Goal: Information Seeking & Learning: Obtain resource

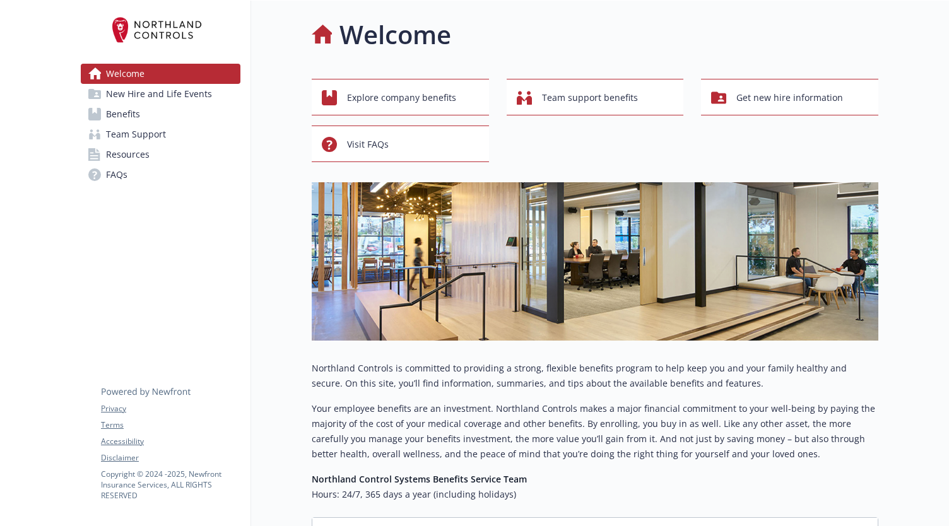
click at [125, 113] on span "Benefits" at bounding box center [123, 114] width 34 height 20
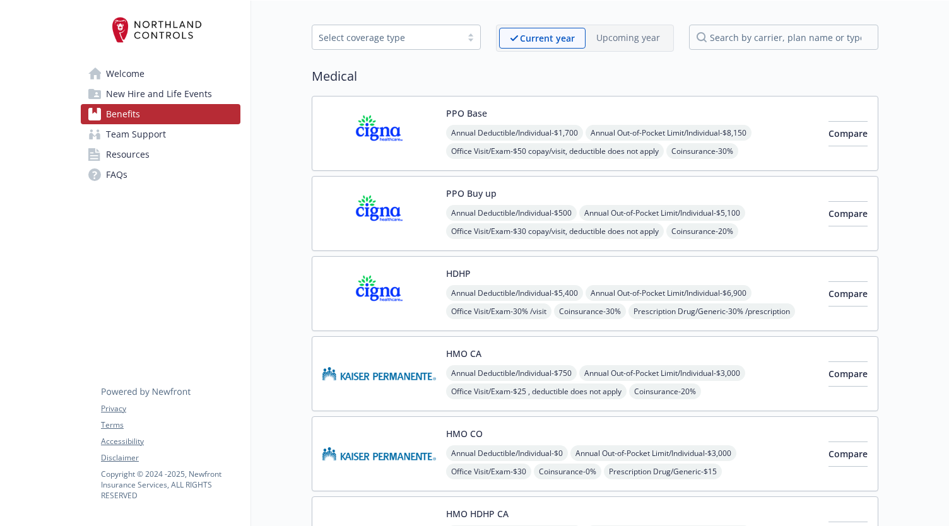
scroll to position [63, 0]
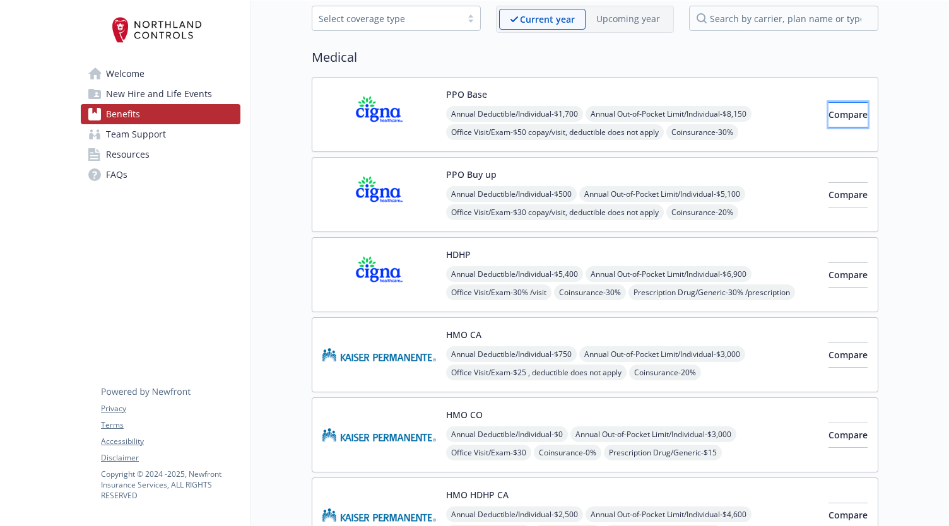
click at [828, 115] on span "Compare" at bounding box center [847, 115] width 39 height 12
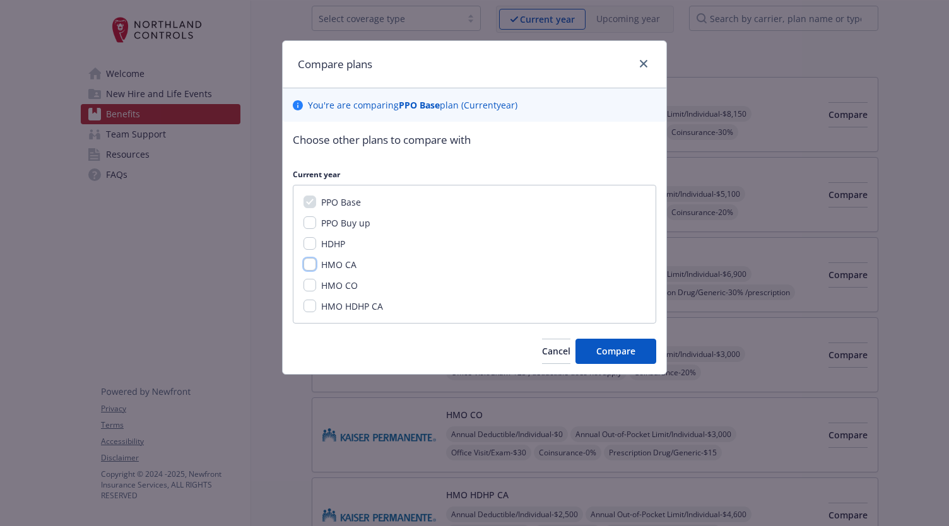
click at [311, 266] on input "HMO CA" at bounding box center [309, 264] width 13 height 13
checkbox input "true"
click at [607, 355] on span "Compare" at bounding box center [615, 351] width 39 height 12
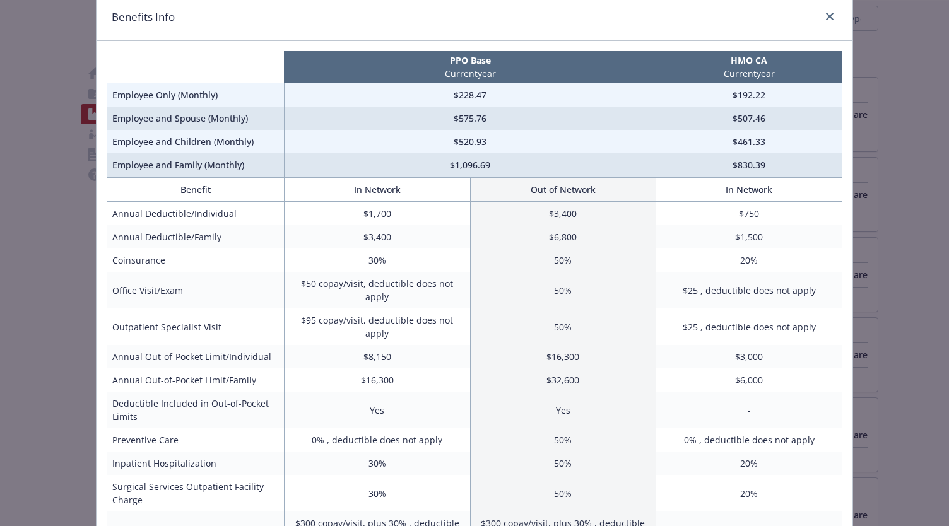
scroll to position [0, 0]
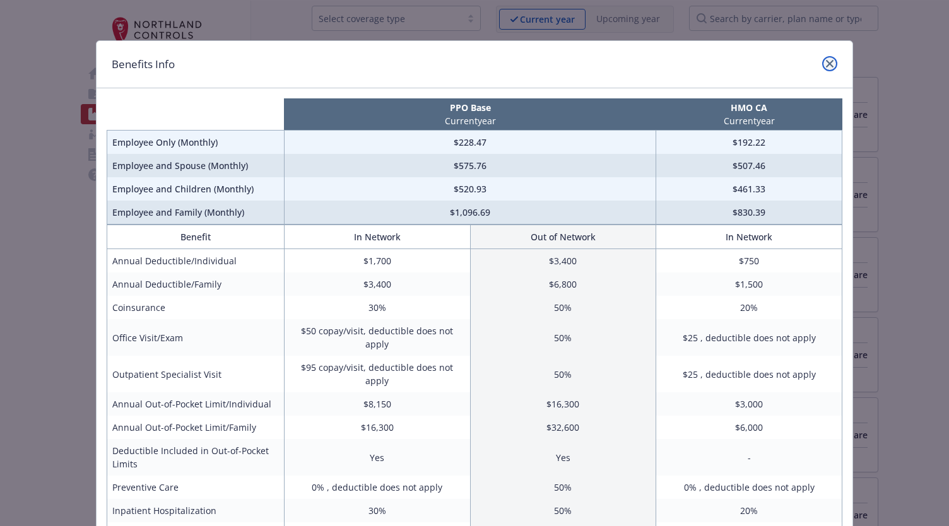
click at [826, 61] on icon "close" at bounding box center [830, 64] width 8 height 8
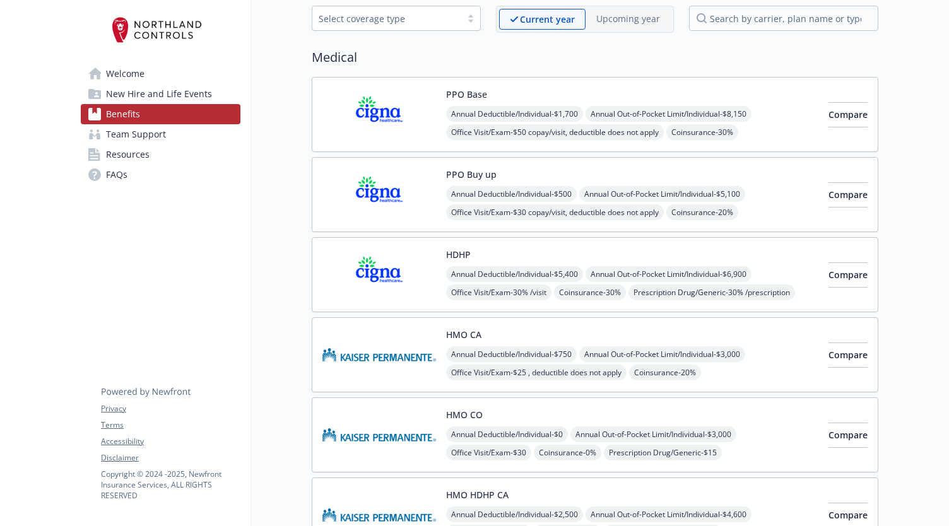
scroll to position [189, 0]
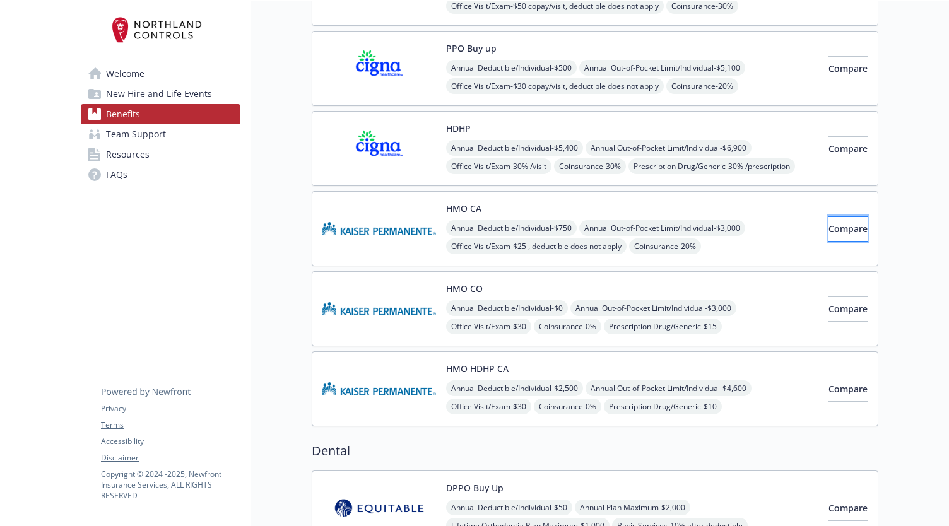
click at [832, 223] on span "Compare" at bounding box center [847, 229] width 39 height 12
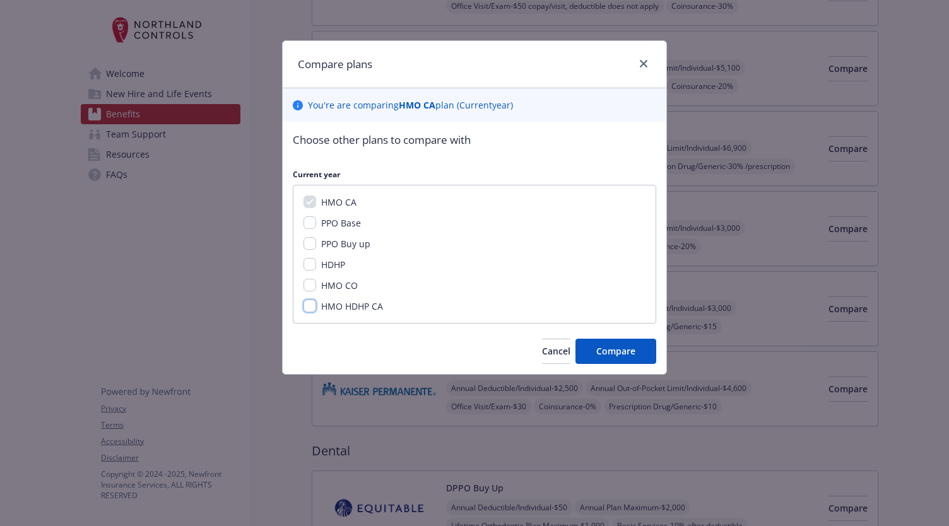
click at [310, 307] on input "HMO HDHP CA" at bounding box center [309, 306] width 13 height 13
checkbox input "true"
click at [638, 353] on button "Compare" at bounding box center [615, 351] width 81 height 25
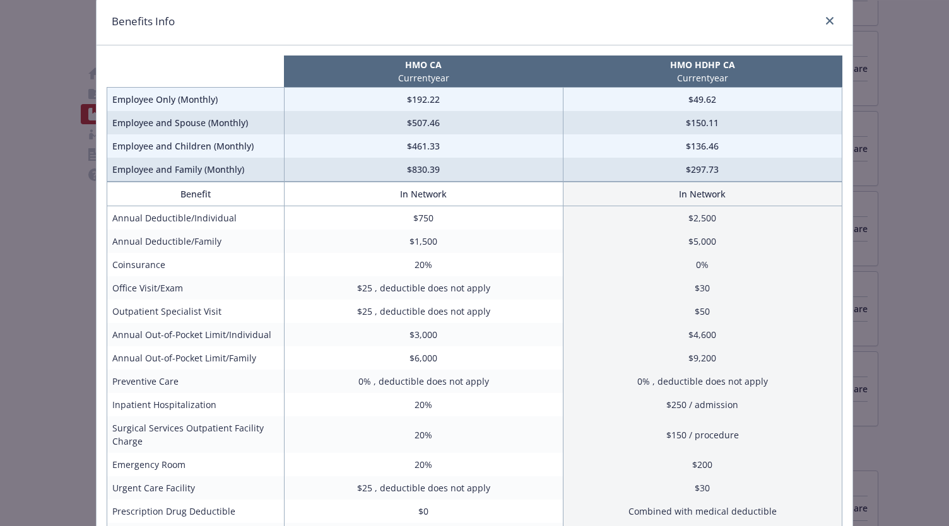
scroll to position [63, 0]
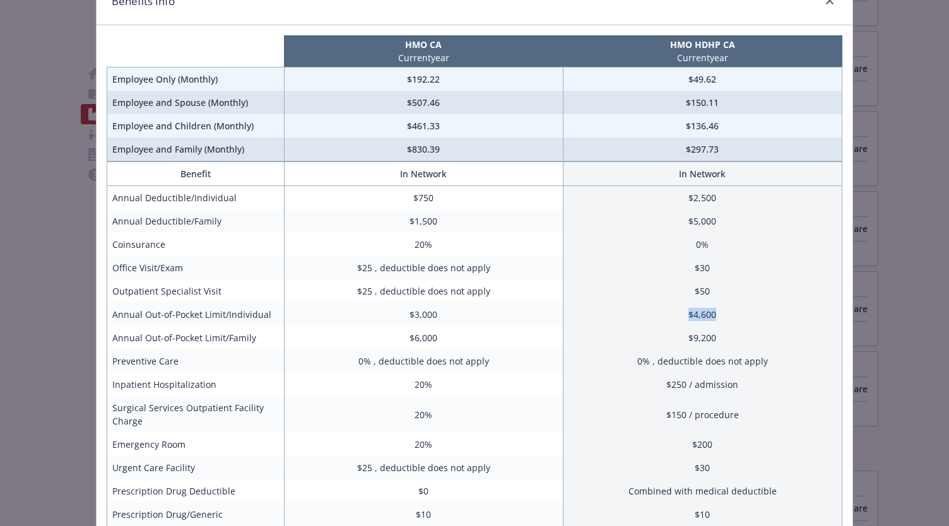
drag, startPoint x: 713, startPoint y: 319, endPoint x: 670, endPoint y: 322, distance: 43.7
click at [670, 322] on td "$4,600" at bounding box center [702, 314] width 279 height 23
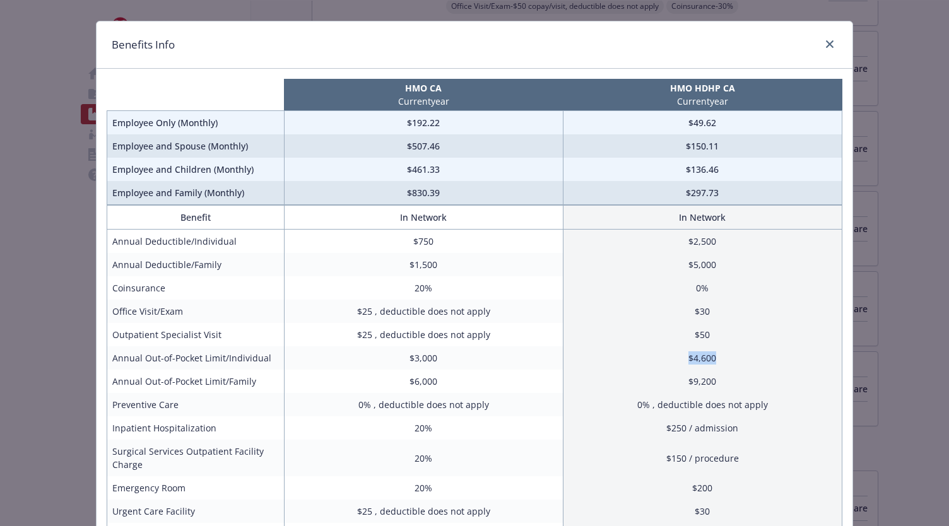
scroll to position [0, 0]
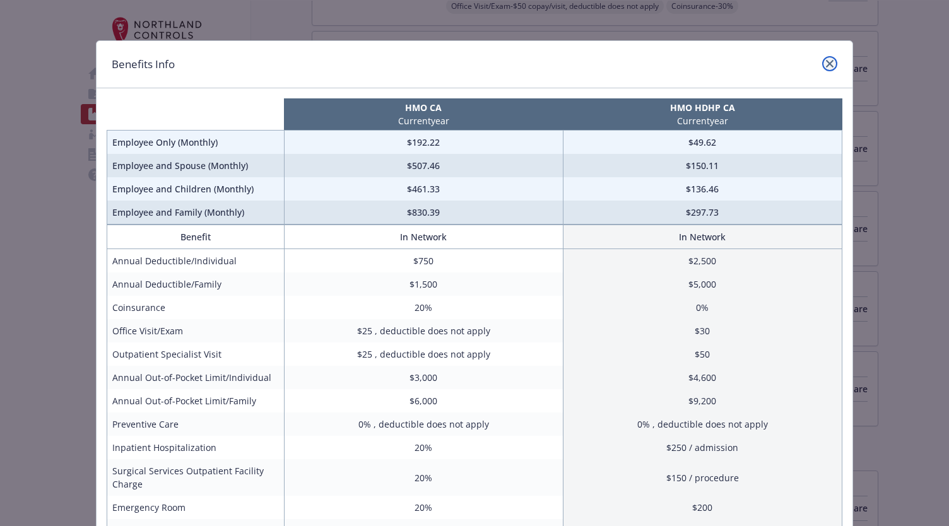
click at [828, 65] on icon "close" at bounding box center [830, 64] width 8 height 8
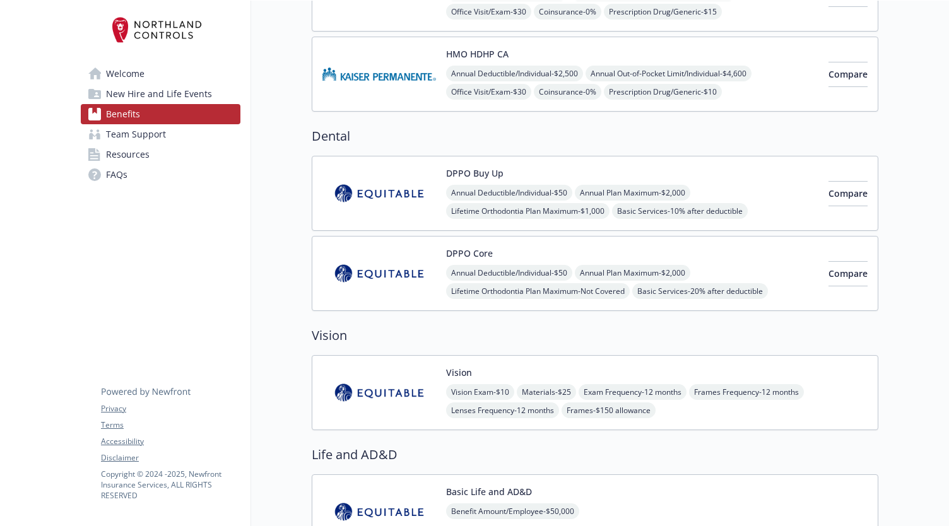
scroll to position [568, 0]
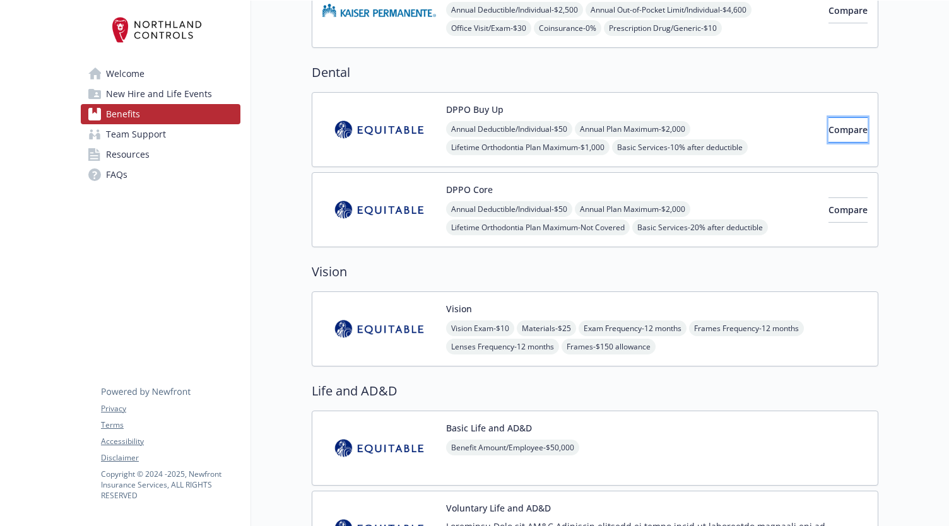
click at [834, 124] on span "Compare" at bounding box center [847, 130] width 39 height 12
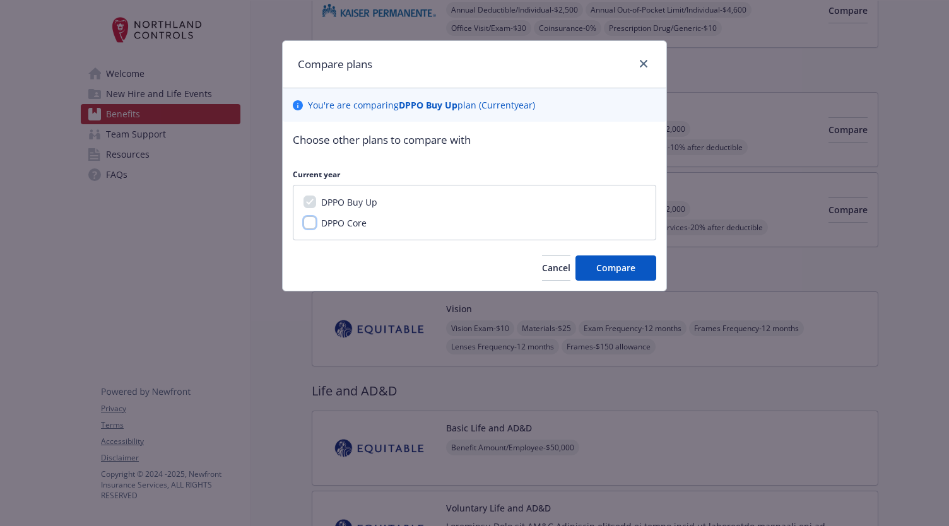
click at [305, 220] on input "DPPO Core" at bounding box center [309, 222] width 13 height 13
checkbox input "true"
click at [611, 262] on span "Compare" at bounding box center [615, 268] width 39 height 12
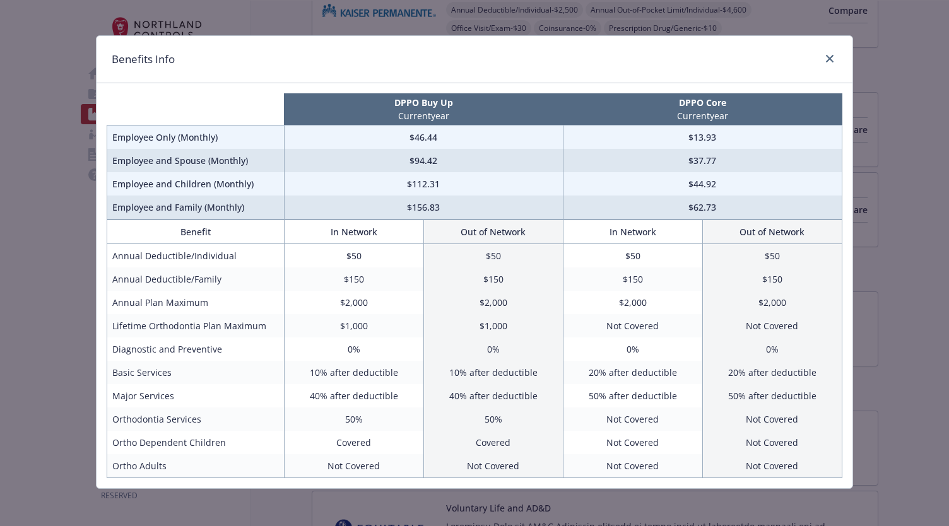
scroll to position [6, 0]
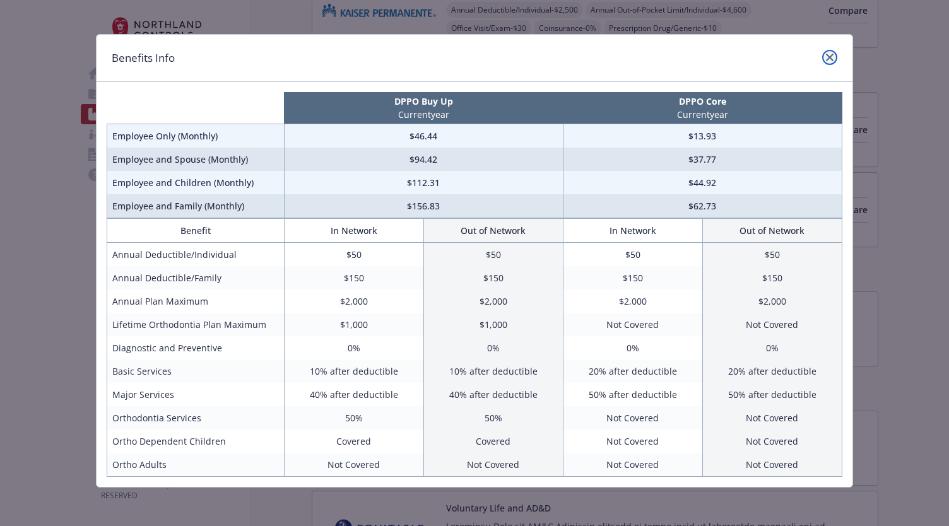
click at [826, 57] on icon "close" at bounding box center [830, 58] width 8 height 8
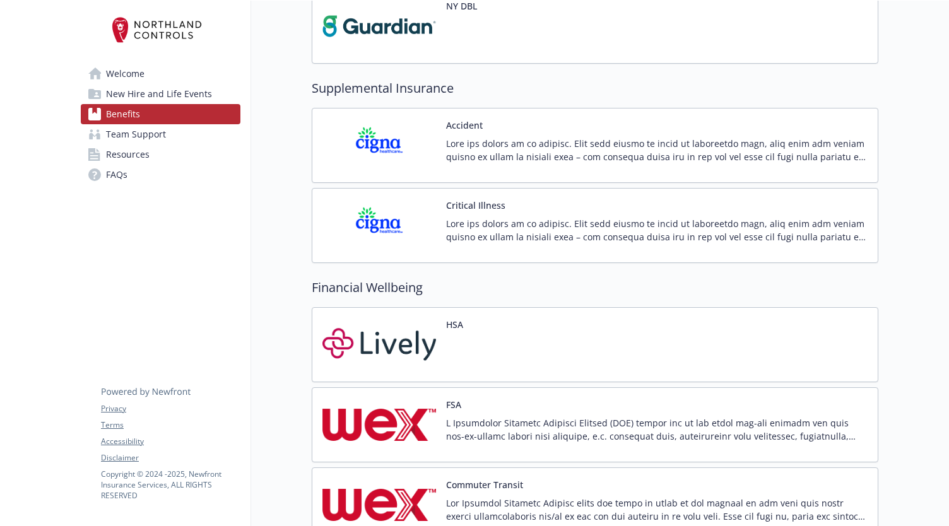
scroll to position [1451, 0]
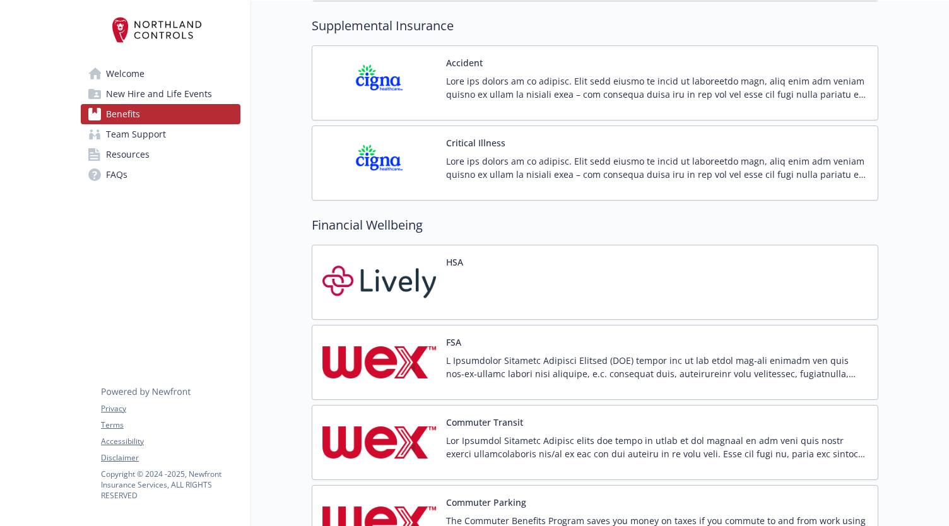
click at [409, 59] on img at bounding box center [379, 83] width 114 height 54
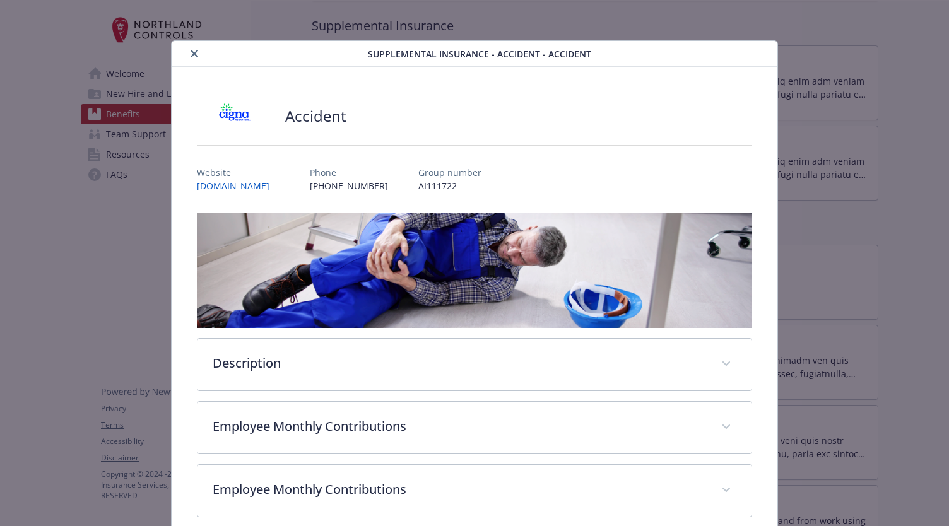
scroll to position [26, 0]
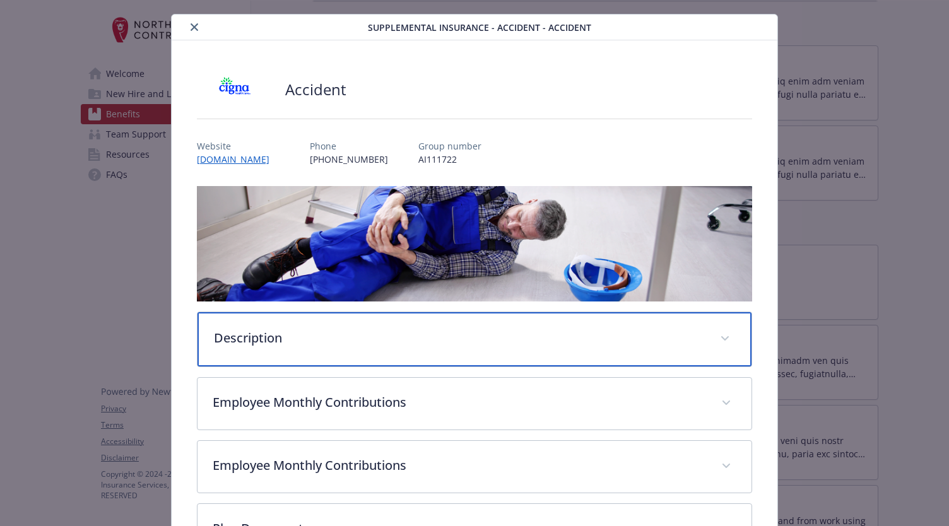
click at [326, 329] on p "Description" at bounding box center [459, 338] width 491 height 19
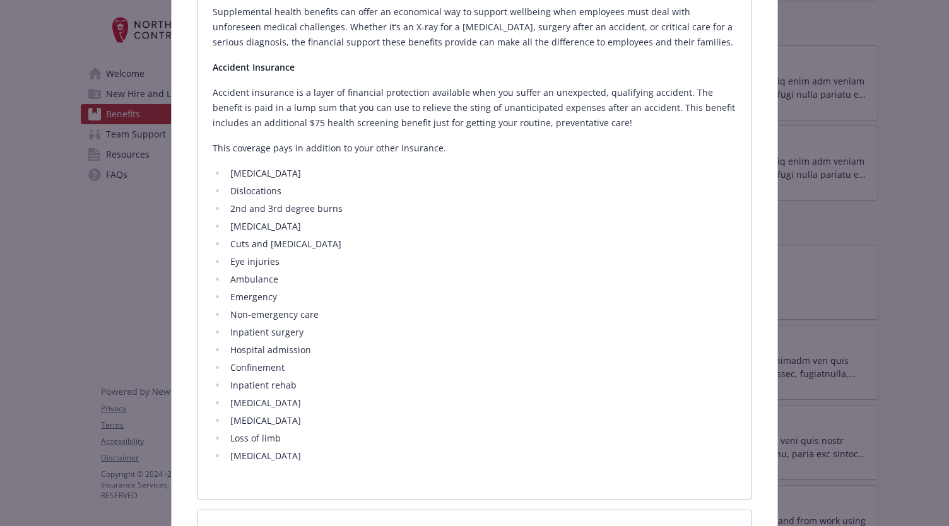
scroll to position [468, 0]
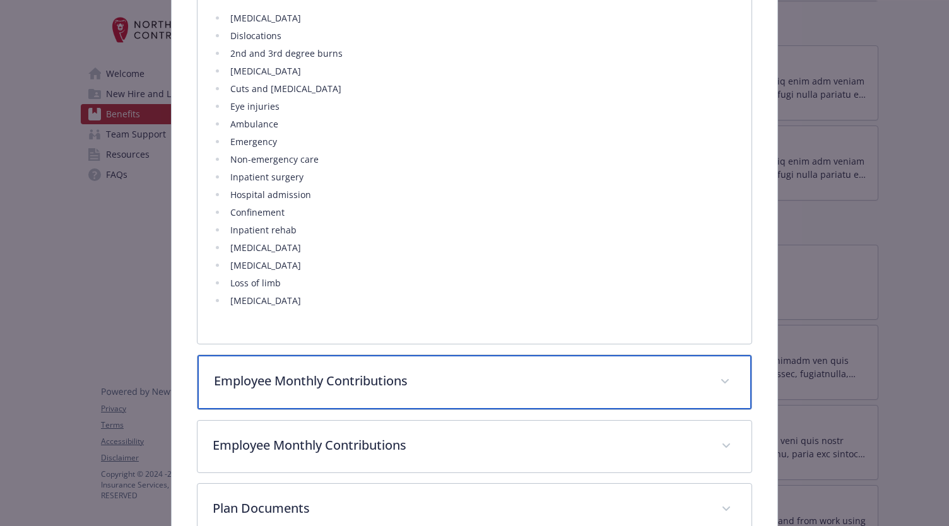
click at [298, 382] on p "Employee Monthly Contributions" at bounding box center [459, 381] width 491 height 19
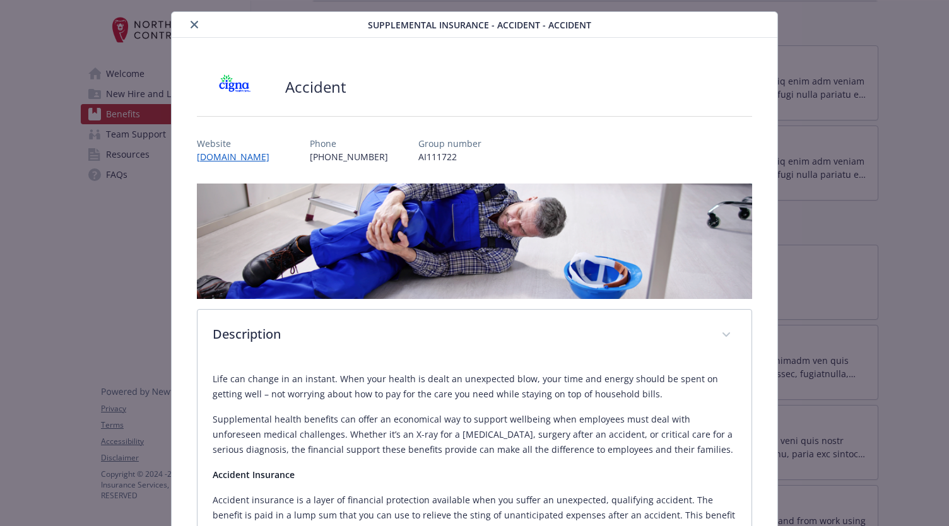
scroll to position [0, 0]
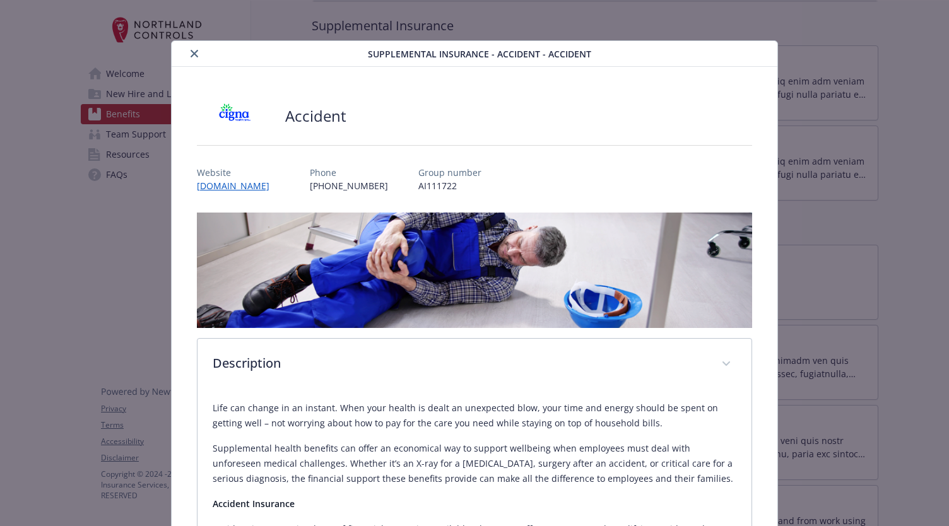
click at [191, 55] on icon "close" at bounding box center [195, 54] width 8 height 8
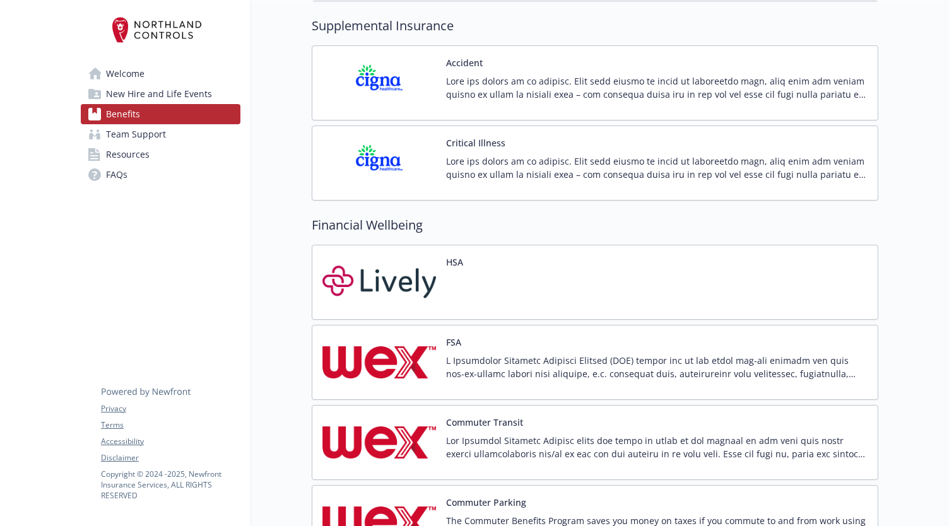
scroll to position [1514, 0]
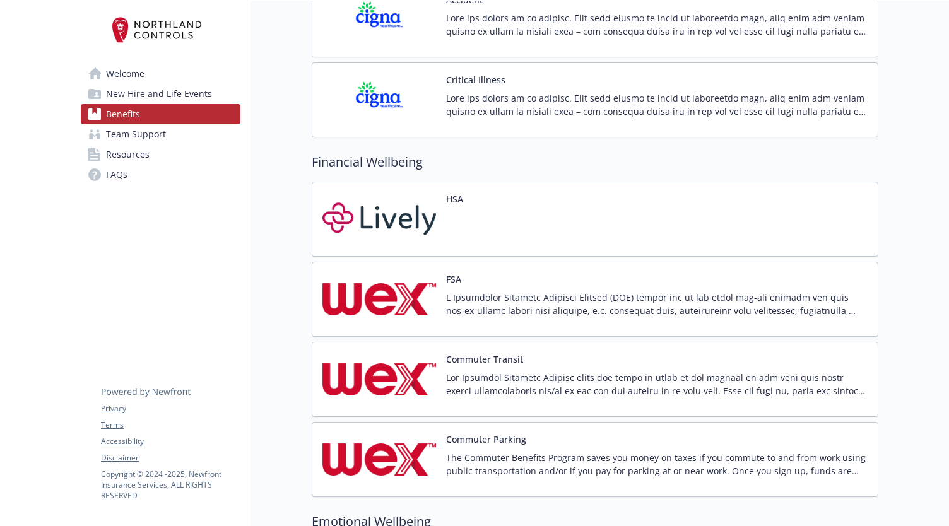
click at [463, 91] on p at bounding box center [656, 104] width 421 height 26
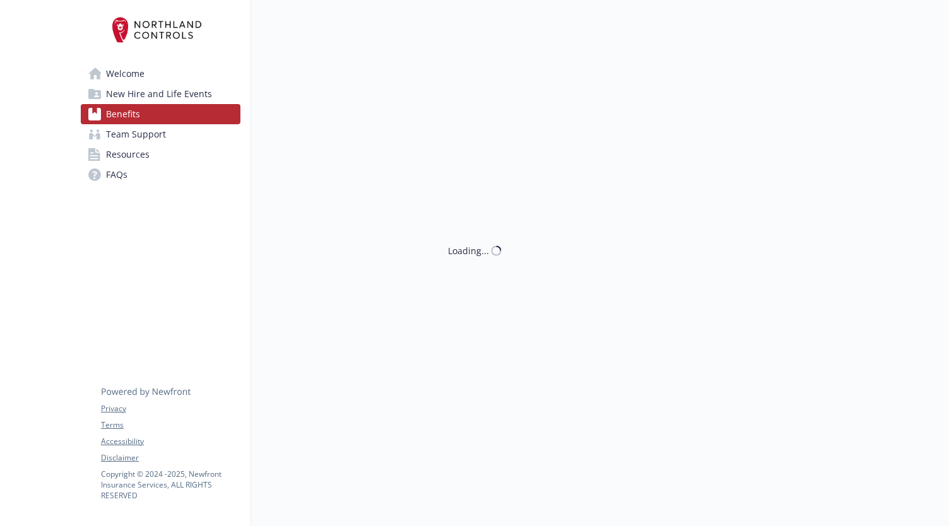
scroll to position [1514, 0]
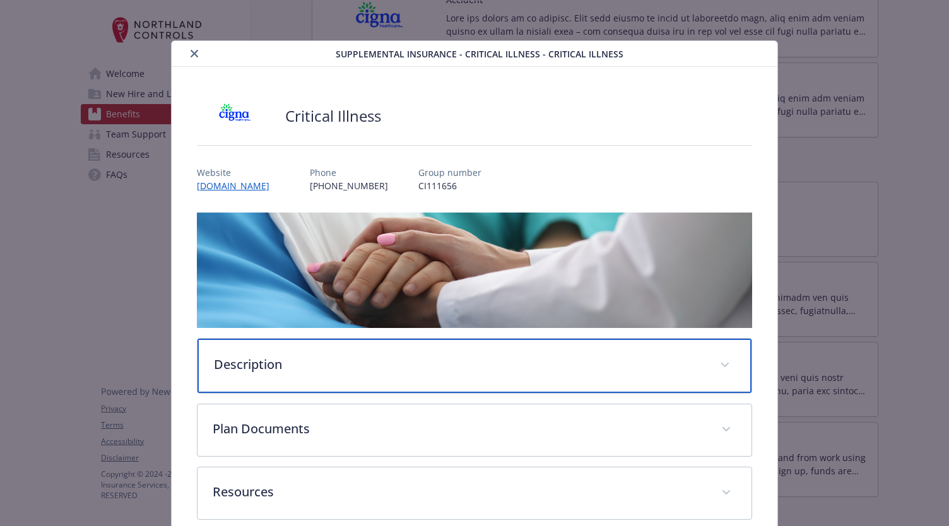
click at [667, 363] on p "Description" at bounding box center [459, 364] width 491 height 19
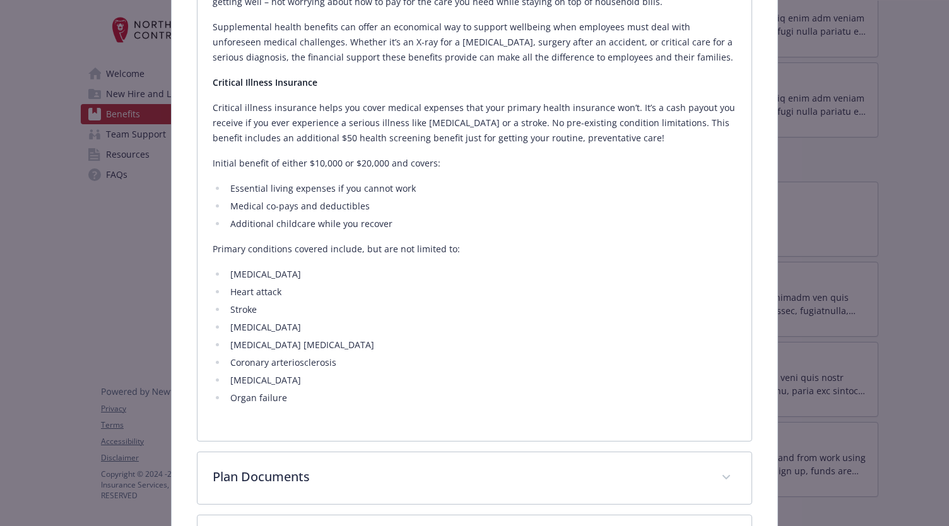
scroll to position [442, 0]
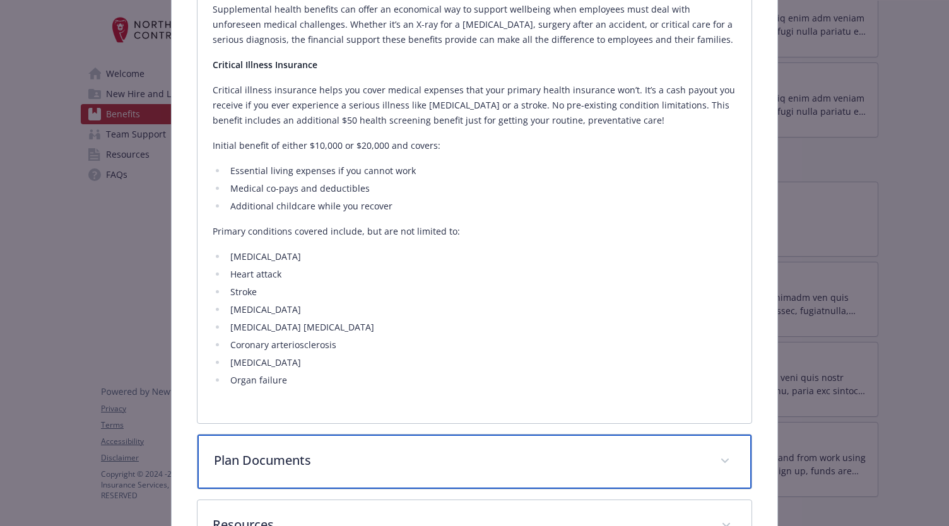
click at [521, 447] on div "Plan Documents" at bounding box center [474, 462] width 555 height 54
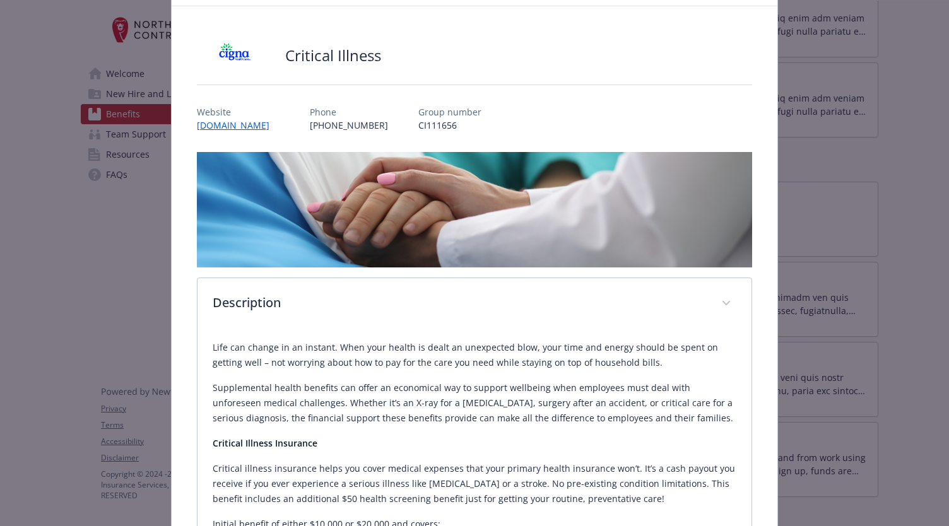
scroll to position [0, 0]
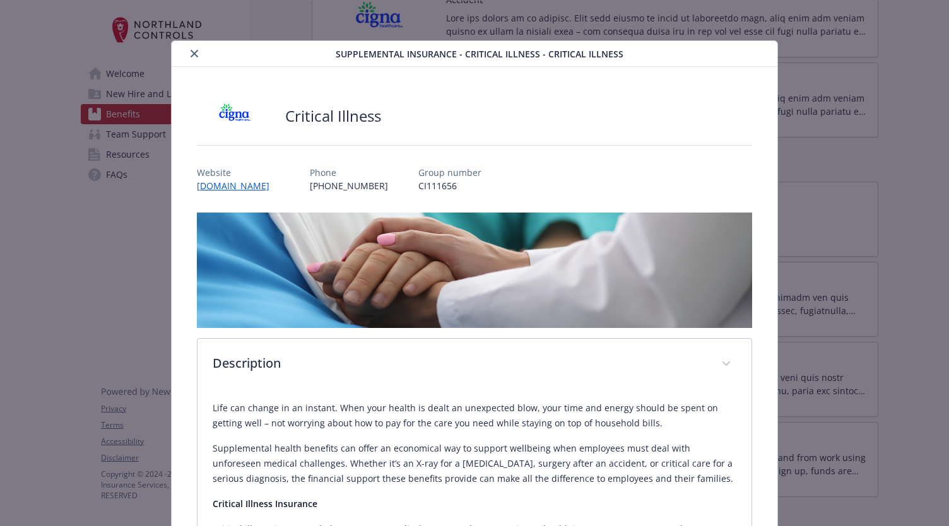
click at [196, 56] on button "close" at bounding box center [194, 53] width 15 height 15
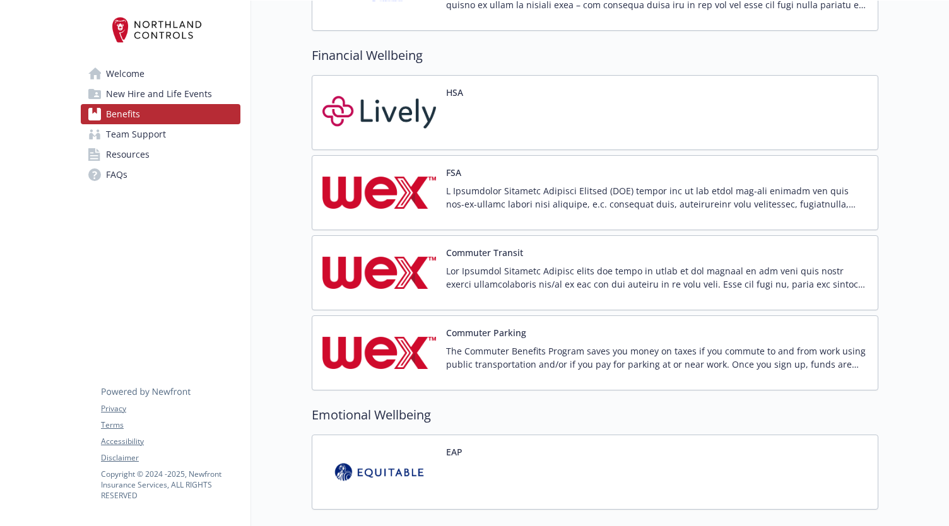
scroll to position [1640, 0]
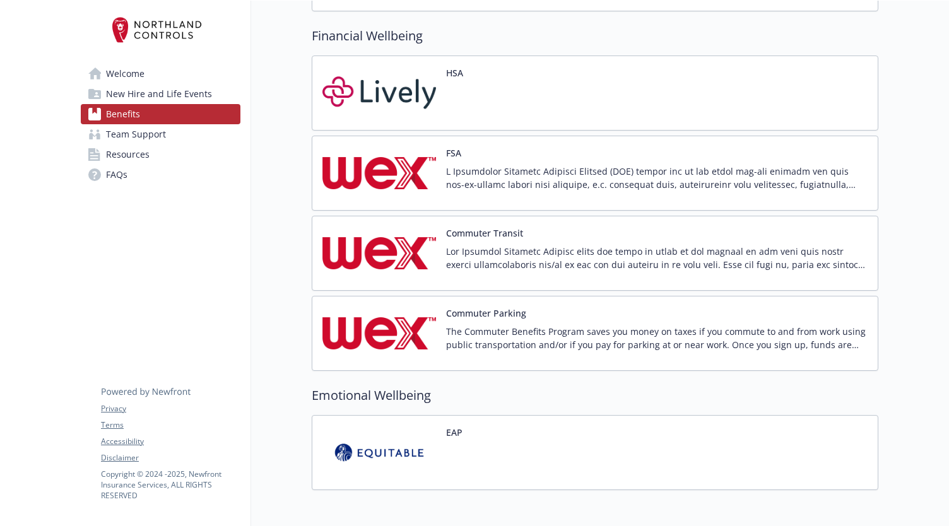
click at [448, 90] on div at bounding box center [454, 102] width 17 height 35
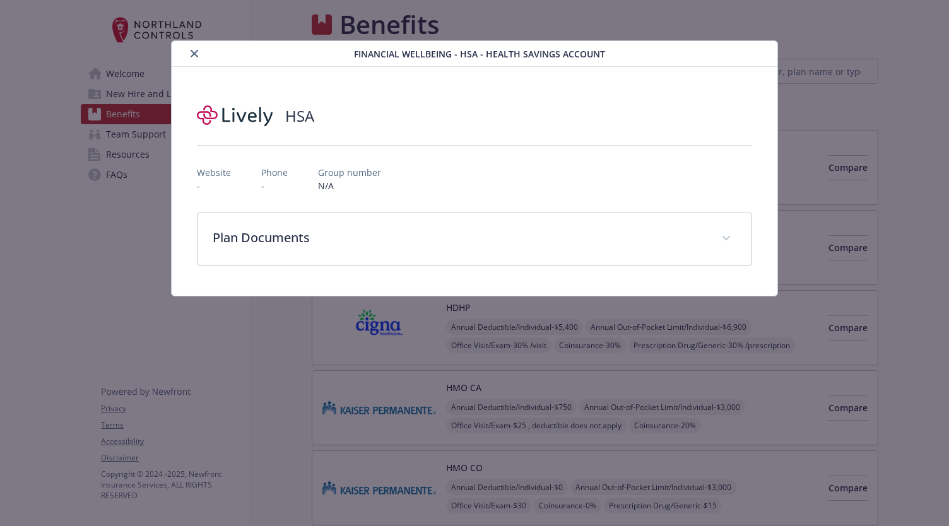
scroll to position [1640, 0]
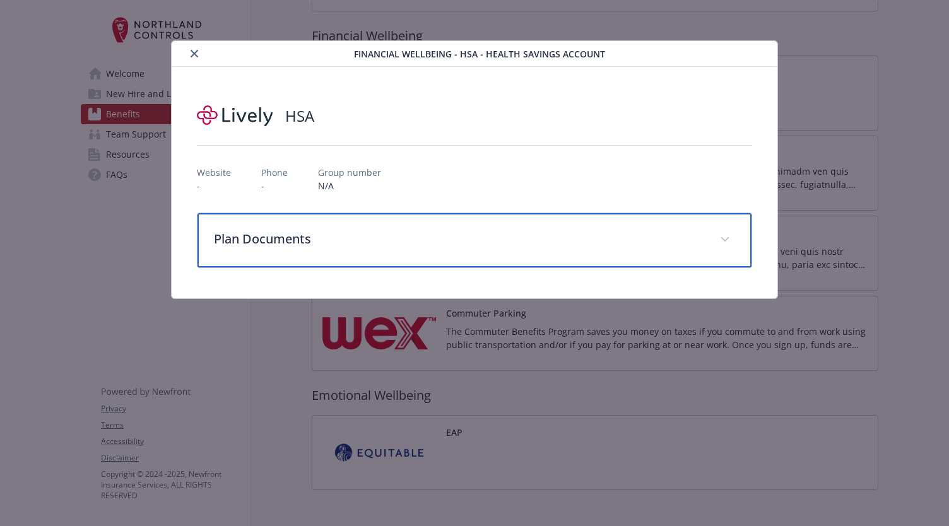
click at [459, 230] on p "Plan Documents" at bounding box center [459, 239] width 491 height 19
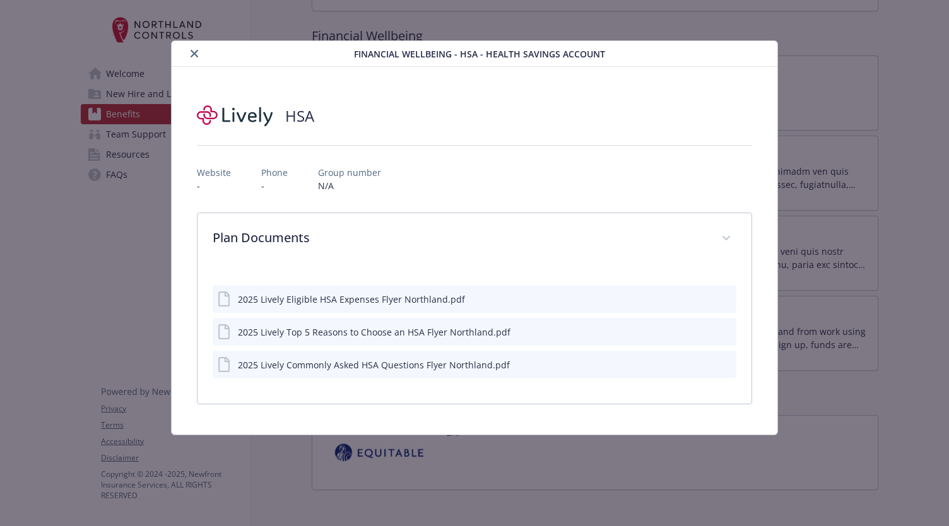
click at [196, 50] on icon "close" at bounding box center [195, 54] width 8 height 8
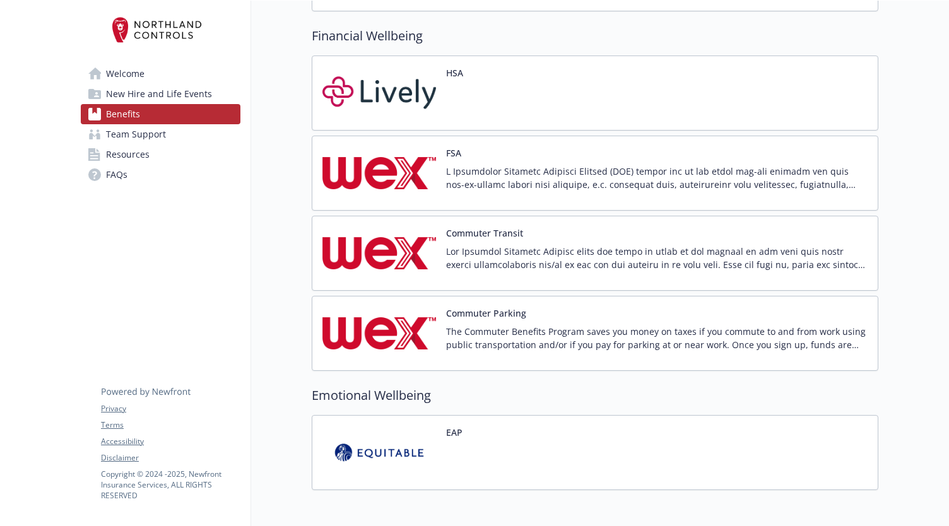
click at [413, 159] on img at bounding box center [379, 173] width 114 height 54
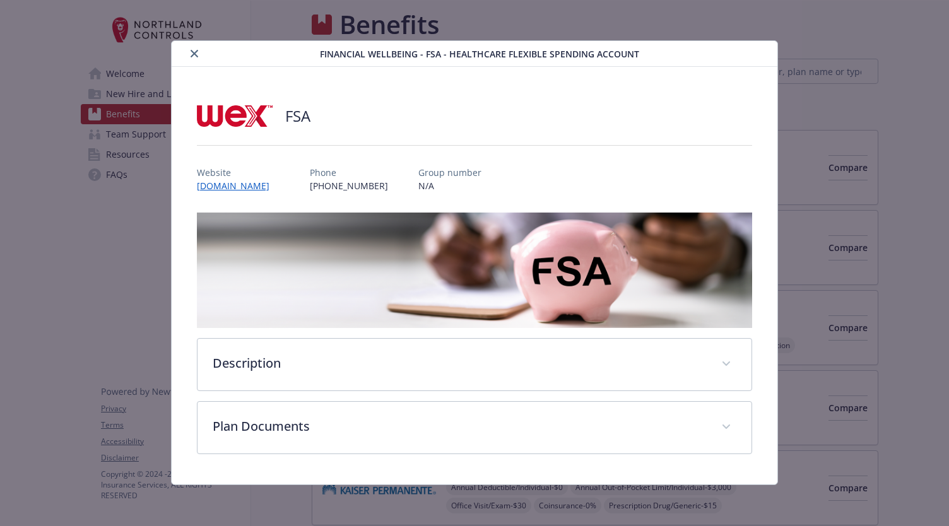
scroll to position [1640, 0]
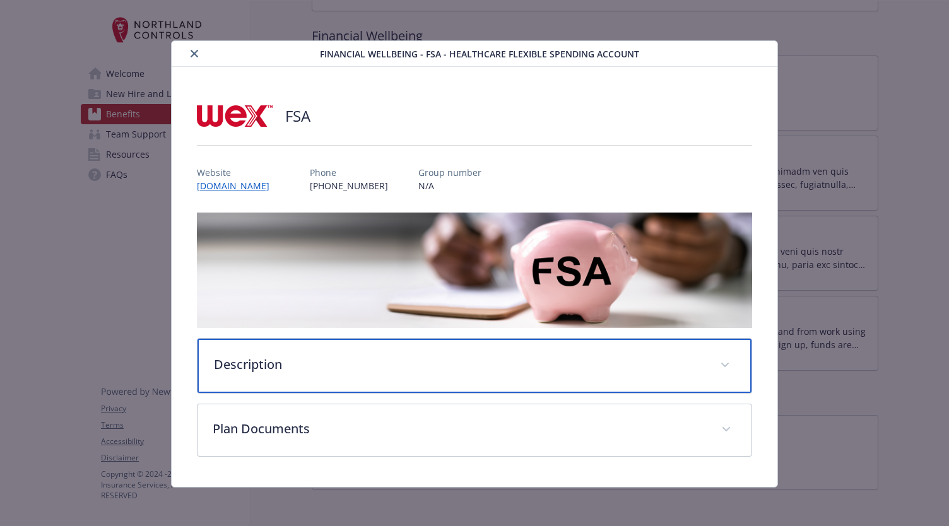
drag, startPoint x: 317, startPoint y: 247, endPoint x: 311, endPoint y: 253, distance: 8.0
click at [315, 355] on p "Description" at bounding box center [459, 364] width 491 height 19
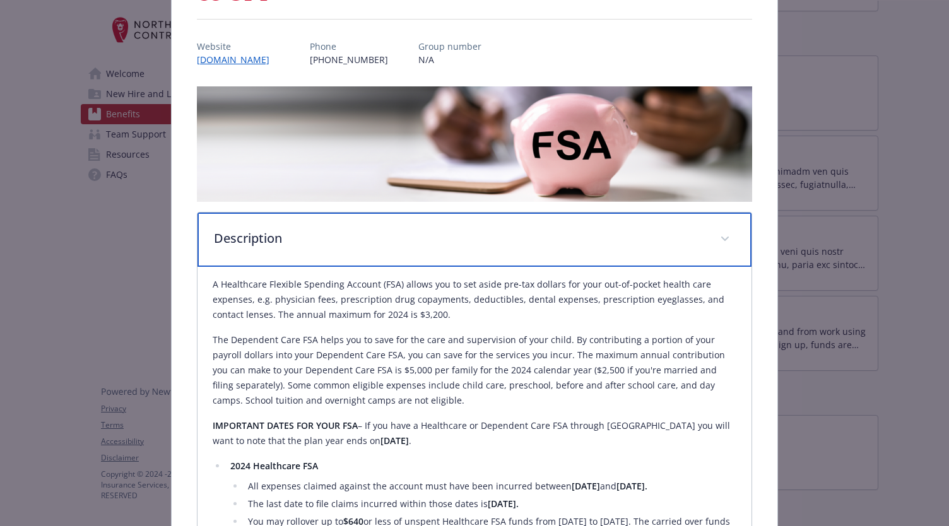
scroll to position [189, 0]
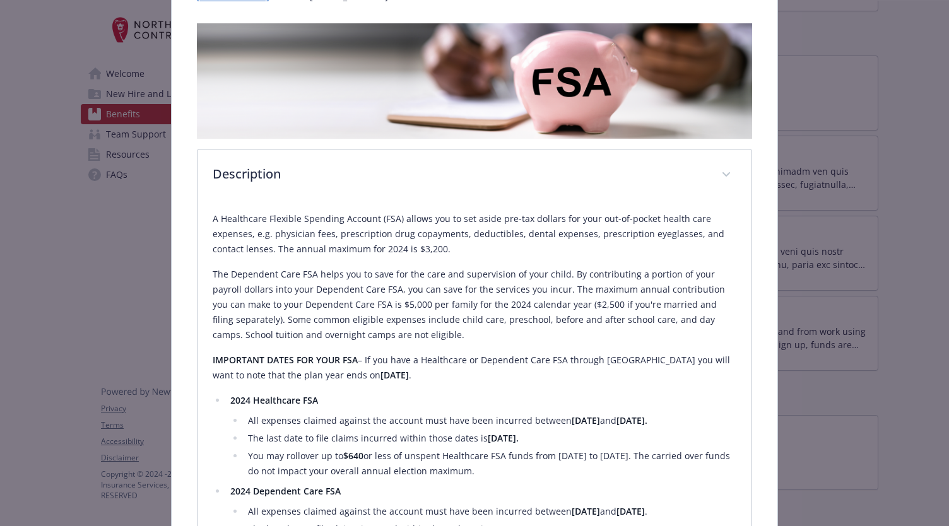
click at [399, 252] on p "A Healthcare Flexible Spending Account (FSA) allows you to set aside pre-tax do…" at bounding box center [475, 233] width 524 height 45
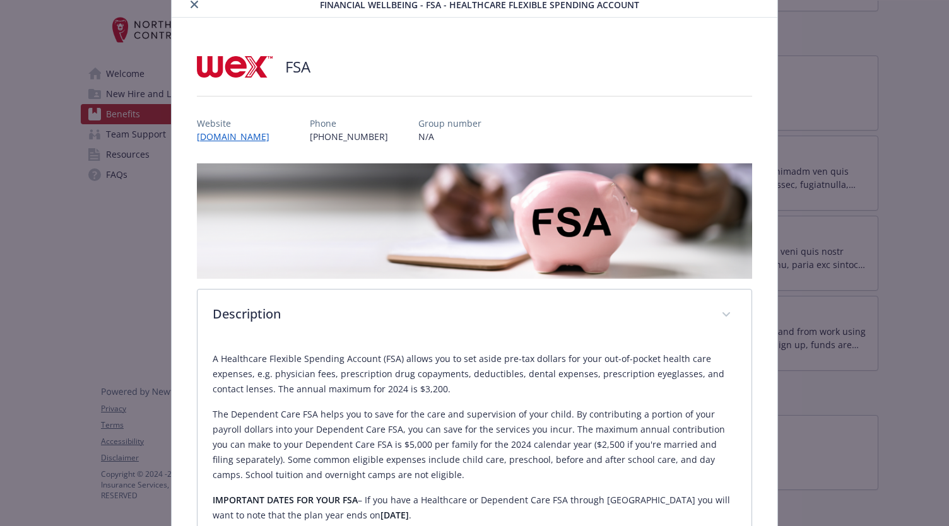
scroll to position [29, 0]
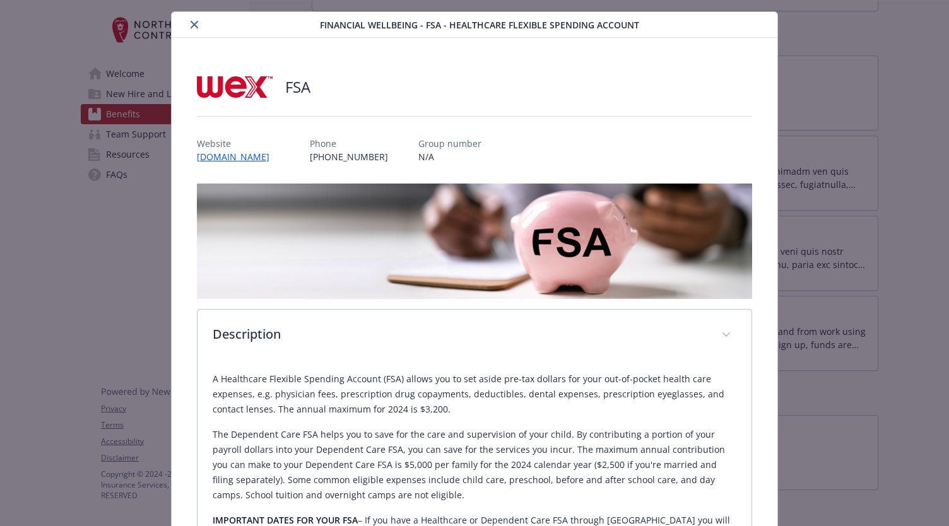
click at [196, 25] on button "close" at bounding box center [194, 24] width 15 height 15
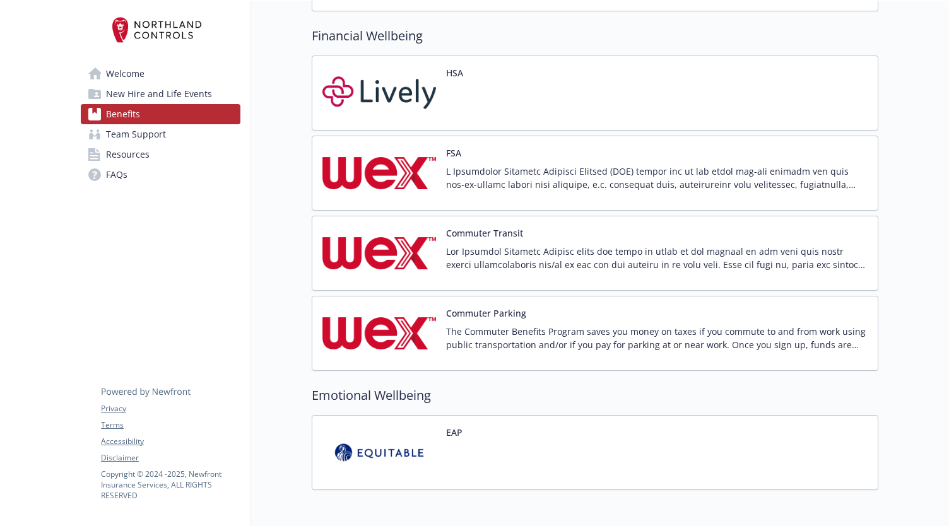
click at [503, 175] on p at bounding box center [656, 178] width 421 height 26
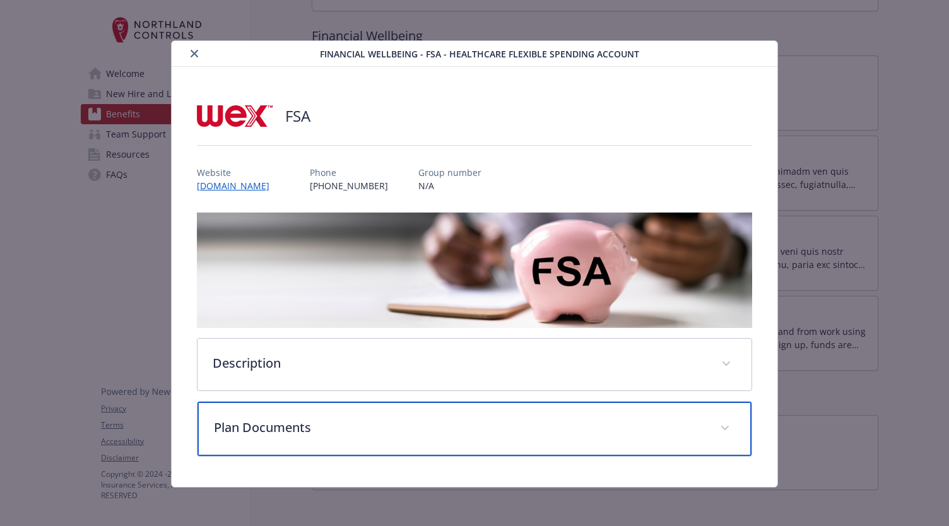
click at [358, 435] on div "Plan Documents" at bounding box center [474, 429] width 555 height 54
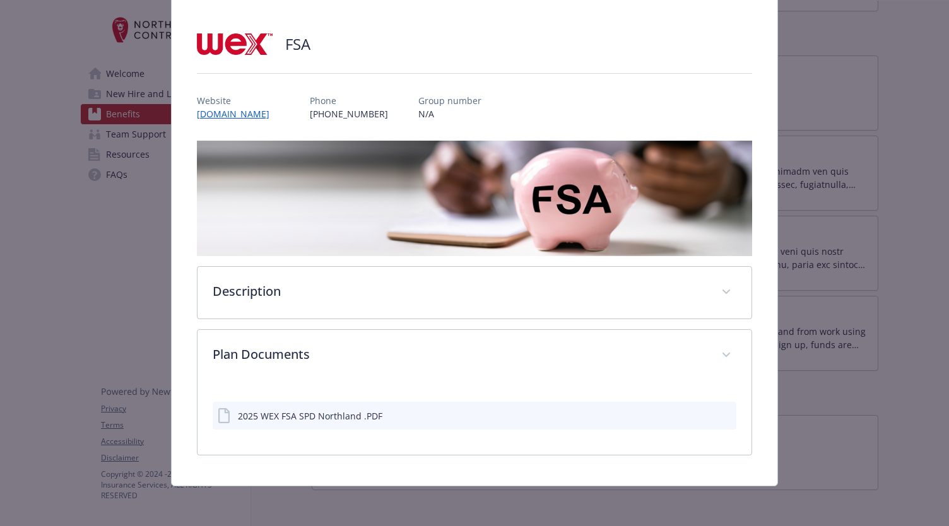
scroll to position [69, 0]
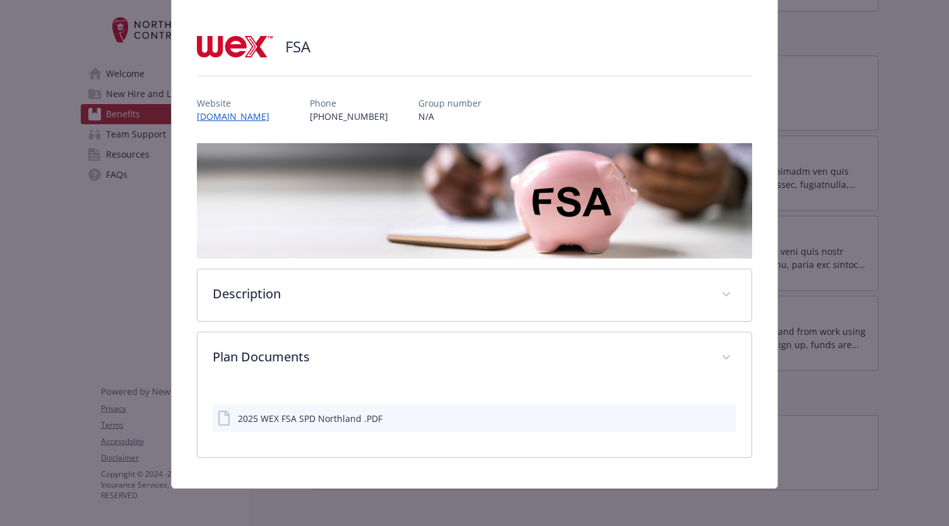
click at [346, 418] on div "2025 WEX FSA SPD Northland .PDF" at bounding box center [310, 418] width 144 height 13
click at [700, 421] on button "details for plan Financial Wellbeing - FSA - Healthcare Flexible Spending Accou…" at bounding box center [705, 418] width 10 height 13
click at [698, 414] on icon "download file" at bounding box center [703, 418] width 10 height 10
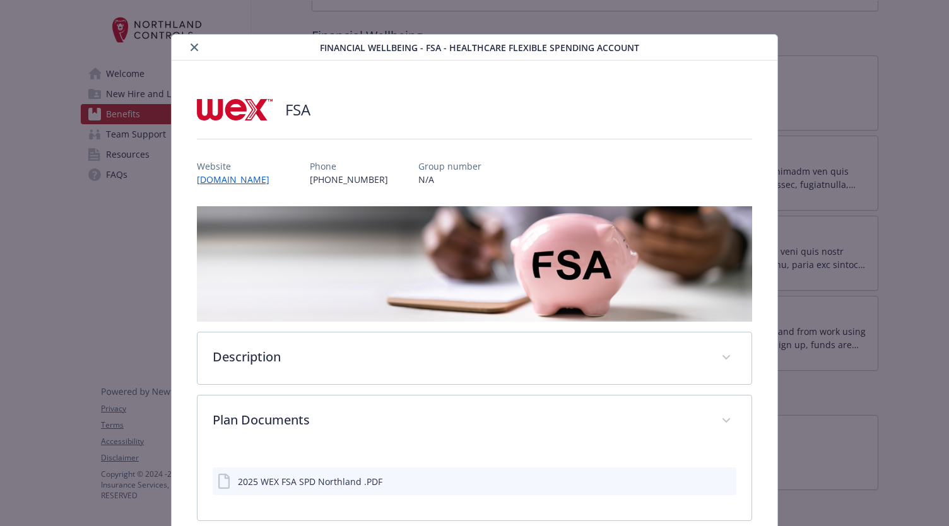
scroll to position [0, 0]
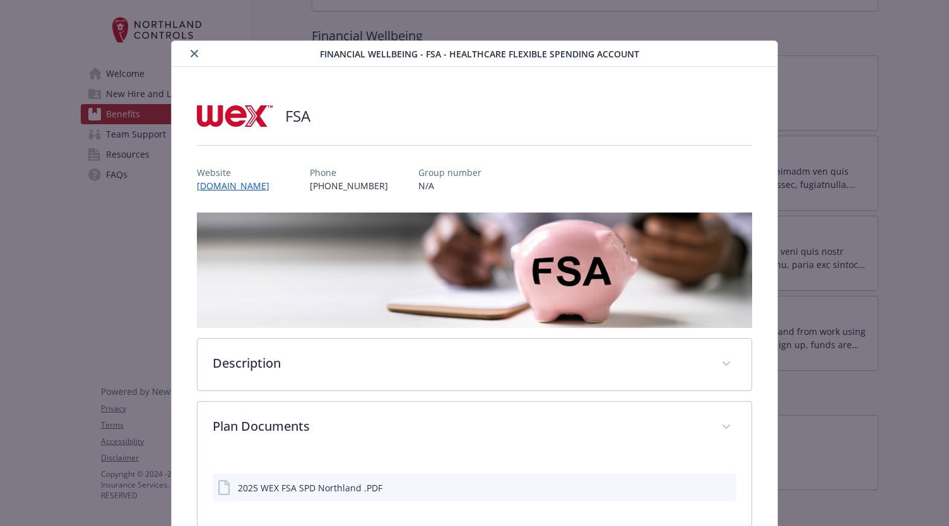
click at [194, 51] on icon "close" at bounding box center [195, 54] width 8 height 8
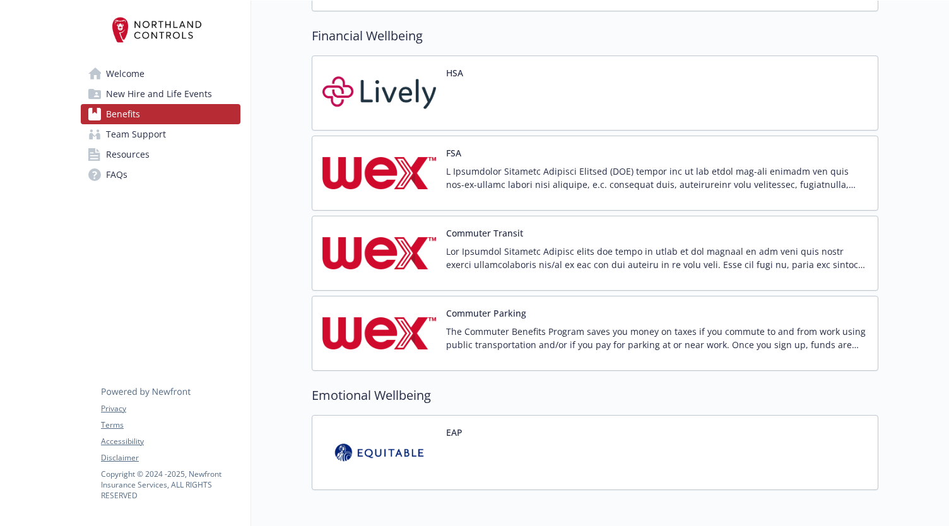
scroll to position [1694, 0]
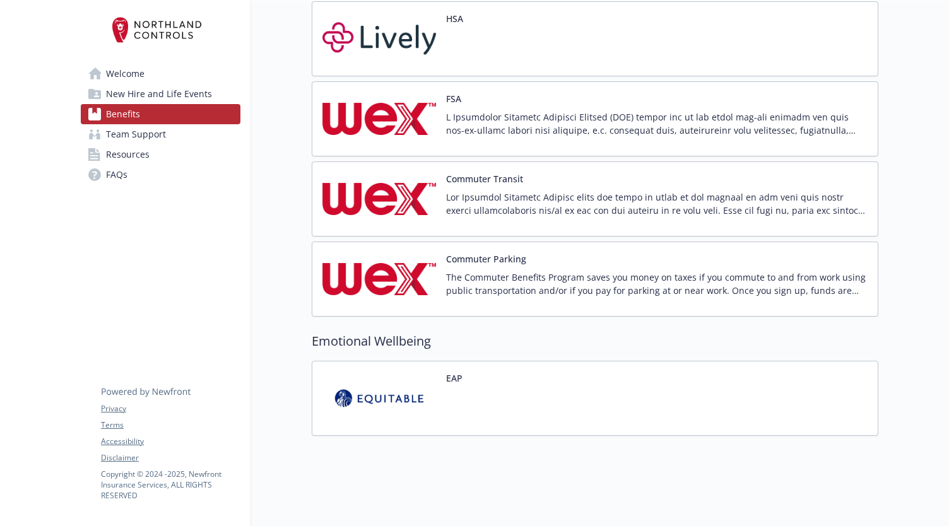
click at [404, 399] on img at bounding box center [379, 399] width 114 height 54
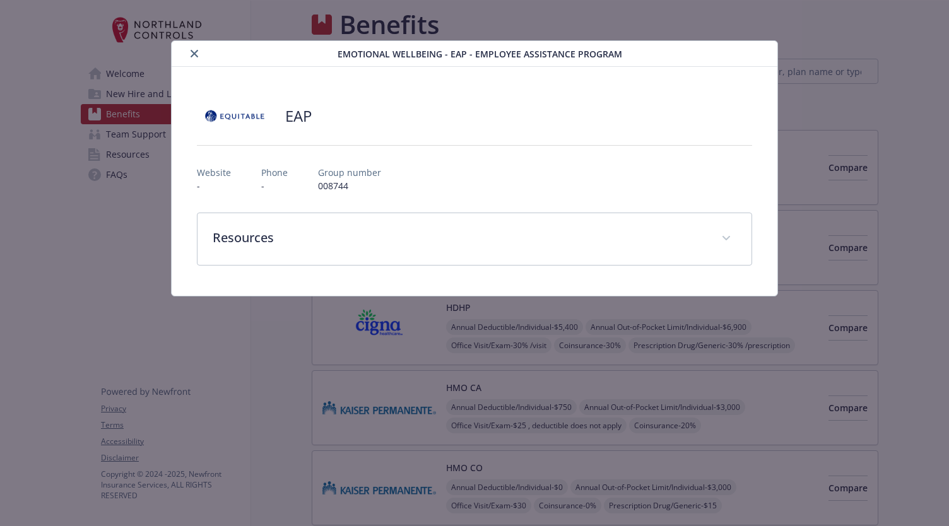
scroll to position [1694, 0]
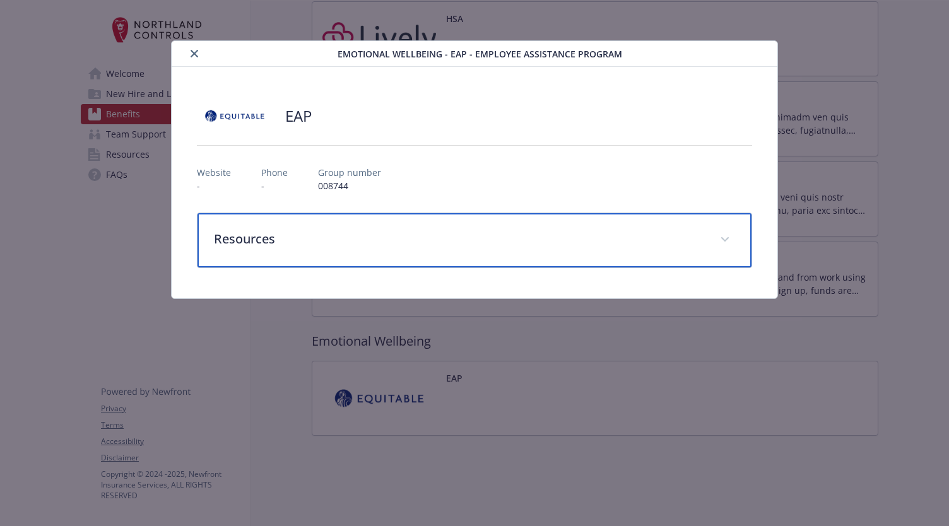
click at [230, 240] on p "Resources" at bounding box center [459, 239] width 491 height 19
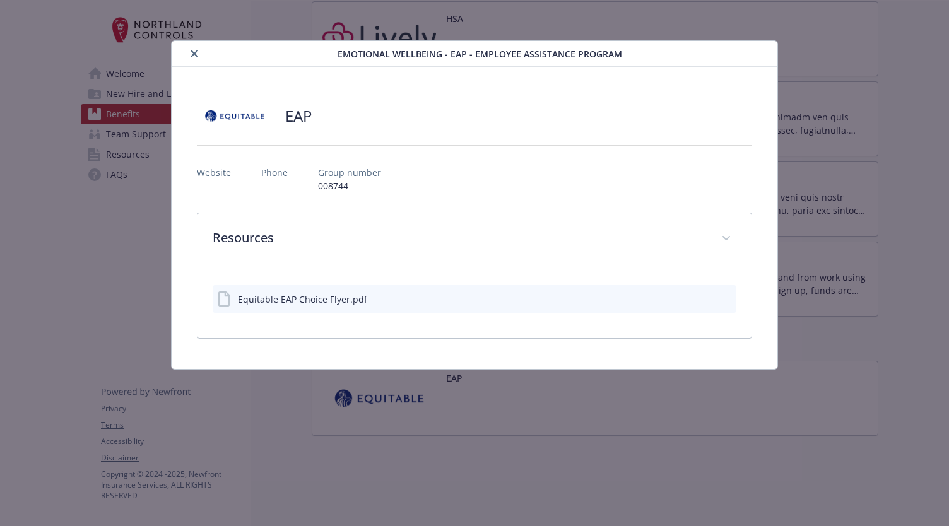
click at [302, 293] on div "Equitable EAP Choice Flyer.pdf" at bounding box center [293, 298] width 150 height 15
click at [314, 293] on div "Equitable EAP Choice Flyer.pdf" at bounding box center [302, 299] width 129 height 13
click at [703, 301] on icon "download file" at bounding box center [703, 301] width 10 height 3
drag, startPoint x: 134, startPoint y: 109, endPoint x: 244, endPoint y: 50, distance: 124.2
click at [134, 109] on div "Emotional Wellbeing - EAP - Employee Assistance Program EAP Website - Phone - G…" at bounding box center [474, 204] width 759 height 329
